Goal: Find contact information: Find contact information

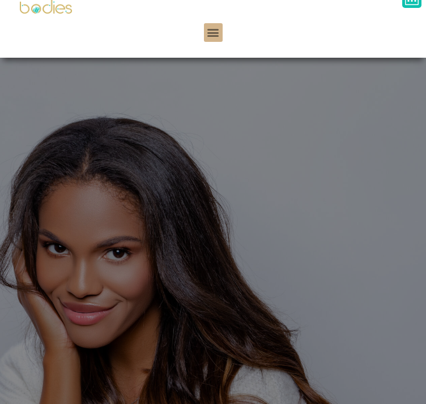
scroll to position [170, 0]
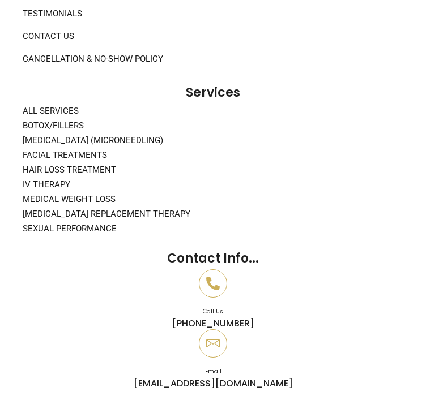
scroll to position [2024, 0]
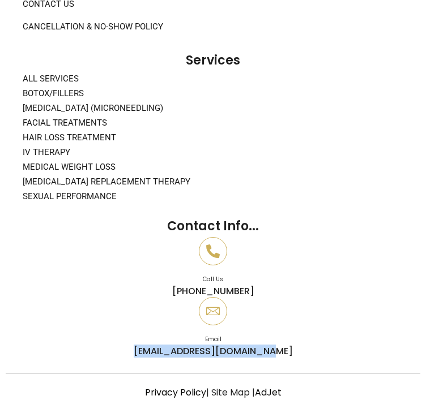
drag, startPoint x: 164, startPoint y: 345, endPoint x: 43, endPoint y: 347, distance: 121.1
click at [43, 347] on div "Email [EMAIL_ADDRESS][DOMAIN_NAME]" at bounding box center [212, 326] width 403 height 59
copy p "[EMAIL_ADDRESS][DOMAIN_NAME]"
drag, startPoint x: 105, startPoint y: 320, endPoint x: 46, endPoint y: 320, distance: 58.9
click at [46, 297] on p "[PHONE_NUMBER]" at bounding box center [212, 291] width 403 height 11
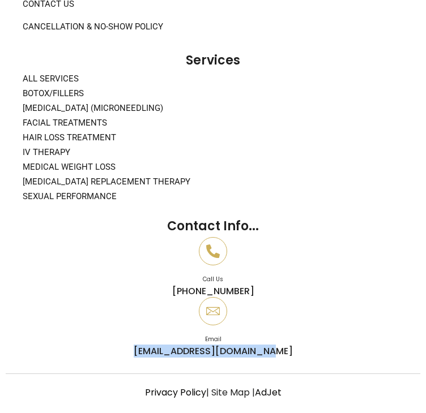
copy p "[PHONE_NUMBER]"
click at [335, 261] on div "Committed to ensuring you look and feel your best. Instagram Facebook Twitter U…" at bounding box center [213, 26] width 414 height 671
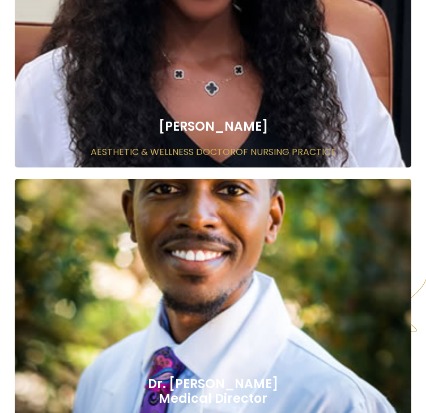
scroll to position [1358, 0]
